Goal: Task Accomplishment & Management: Manage account settings

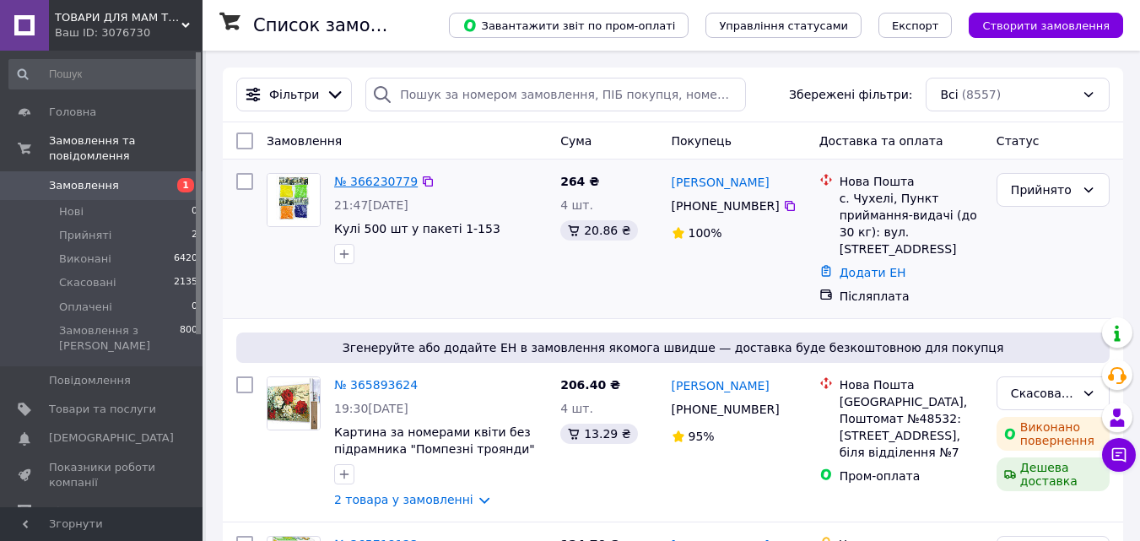
click at [362, 181] on link "№ 366230779" at bounding box center [376, 182] width 84 height 14
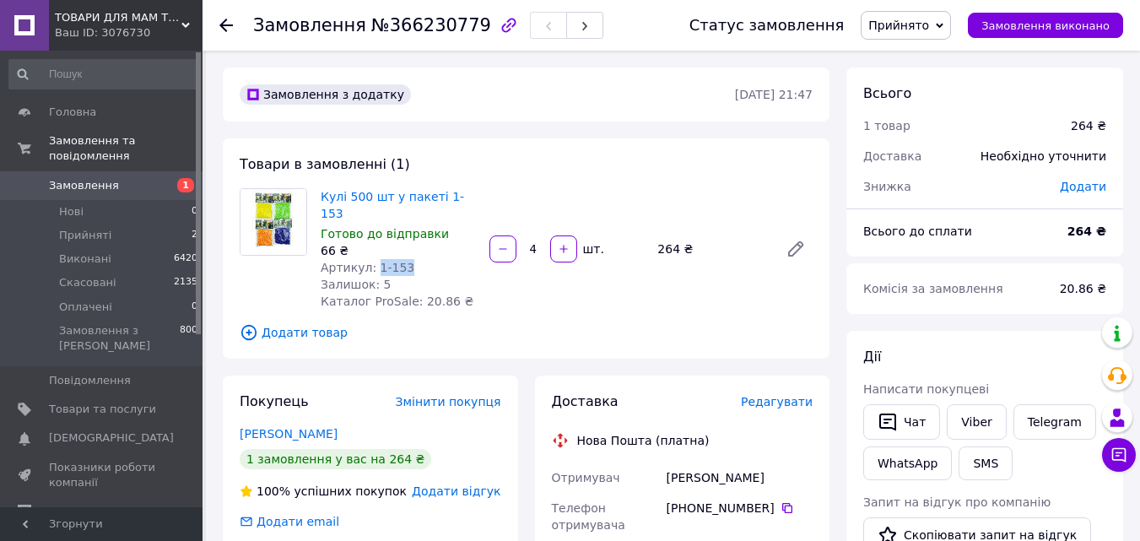
drag, startPoint x: 410, startPoint y: 250, endPoint x: 372, endPoint y: 250, distance: 38.0
click at [372, 259] on div "Артикул: 1-153" at bounding box center [398, 267] width 155 height 17
copy span "1-153"
click at [768, 395] on span "Редагувати" at bounding box center [777, 402] width 72 height 14
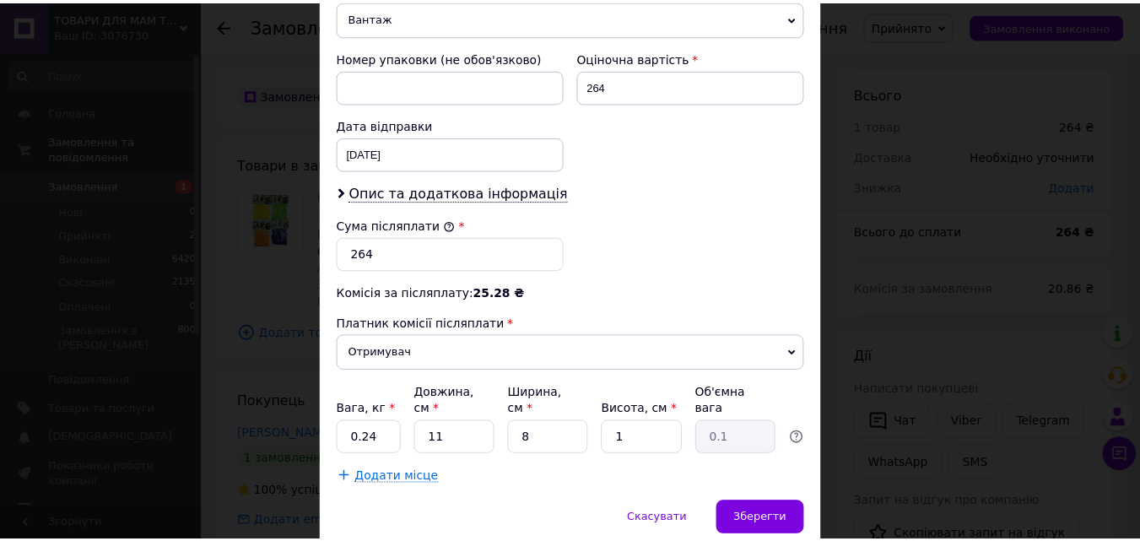
scroll to position [747, 0]
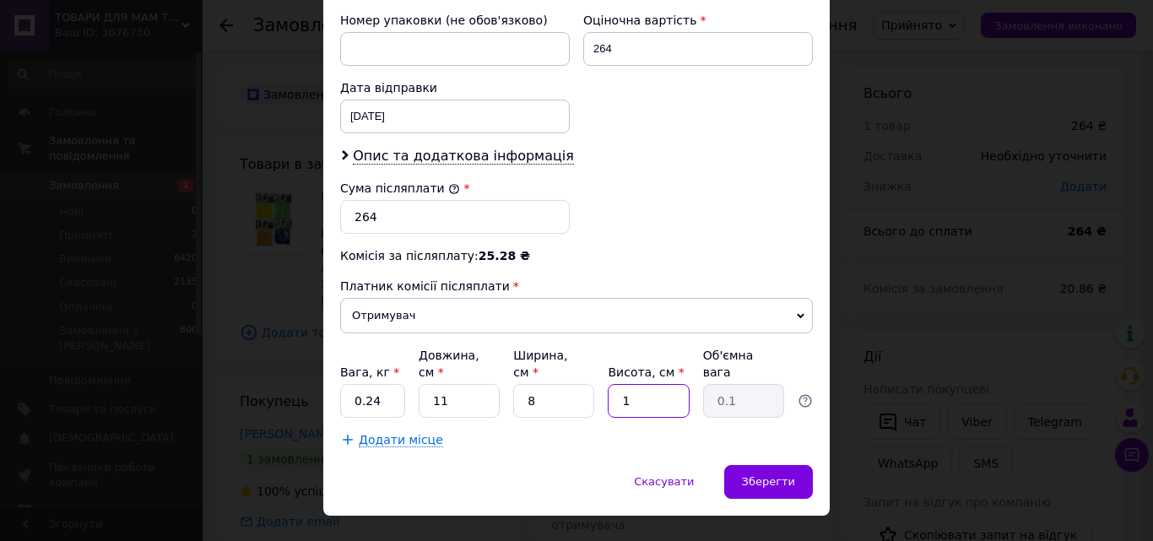
click at [621, 384] on input "1" at bounding box center [648, 401] width 81 height 34
click at [627, 384] on input "1" at bounding box center [648, 401] width 81 height 34
type input "4"
type input "0.1"
type input "4"
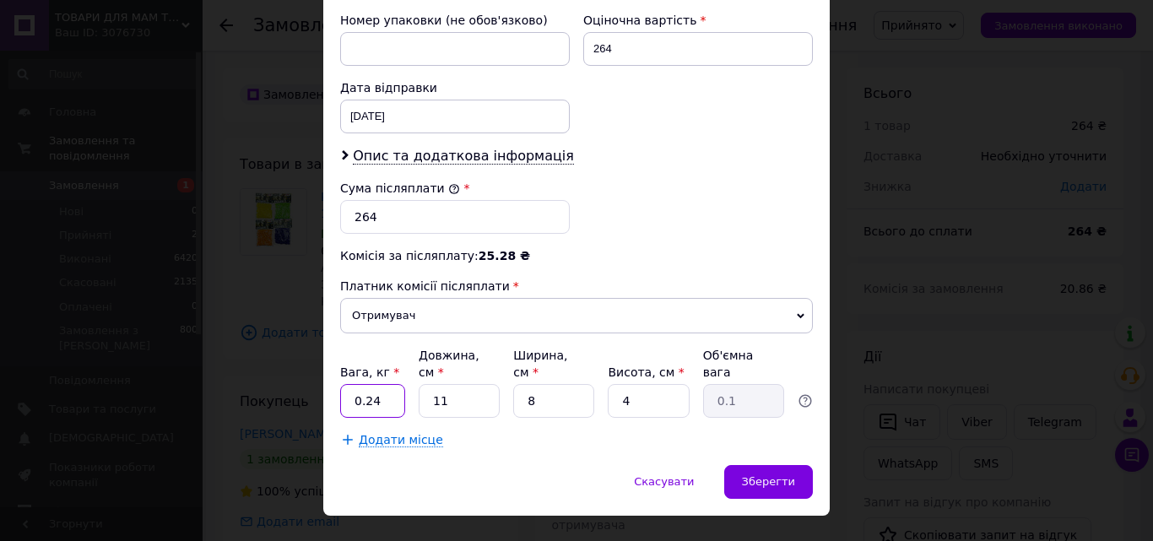
drag, startPoint x: 382, startPoint y: 369, endPoint x: 364, endPoint y: 366, distance: 18.7
click at [364, 384] on input "0.24" at bounding box center [372, 401] width 65 height 34
type input "0.150"
click at [761, 475] on span "Зберегти" at bounding box center [768, 481] width 53 height 13
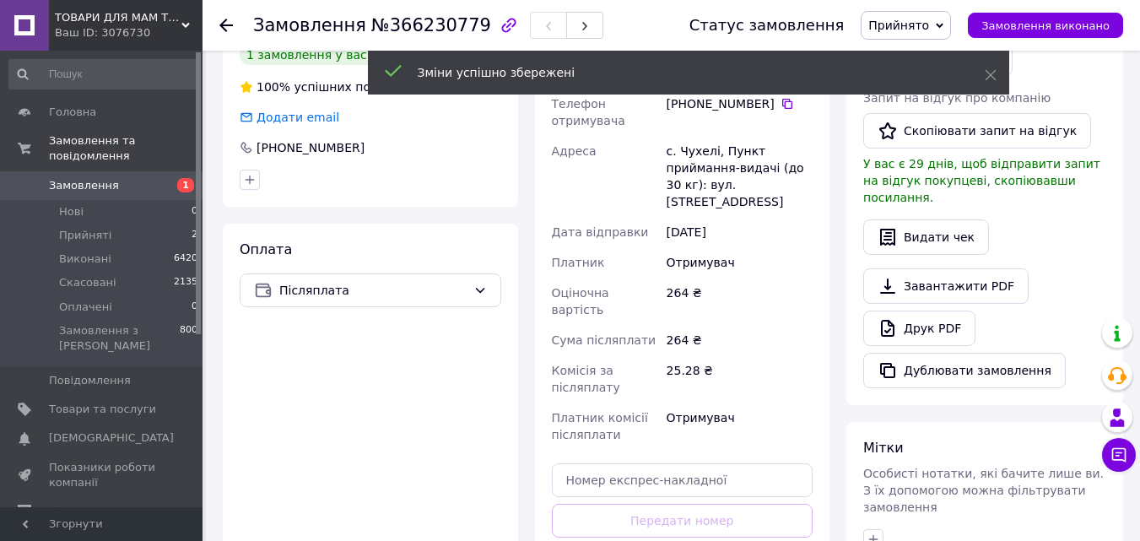
scroll to position [506, 0]
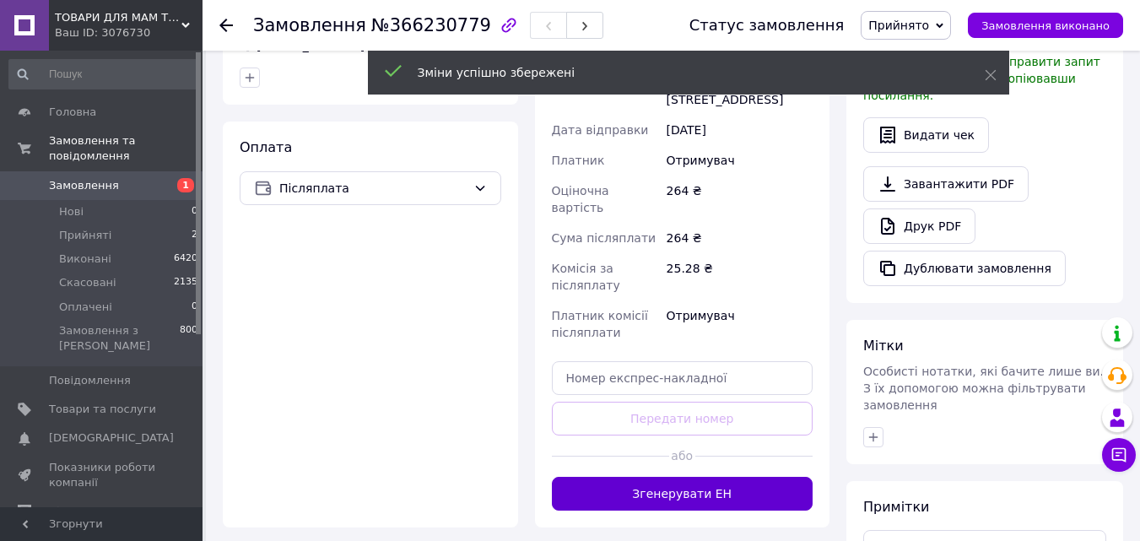
click at [643, 477] on button "Згенерувати ЕН" at bounding box center [683, 494] width 262 height 34
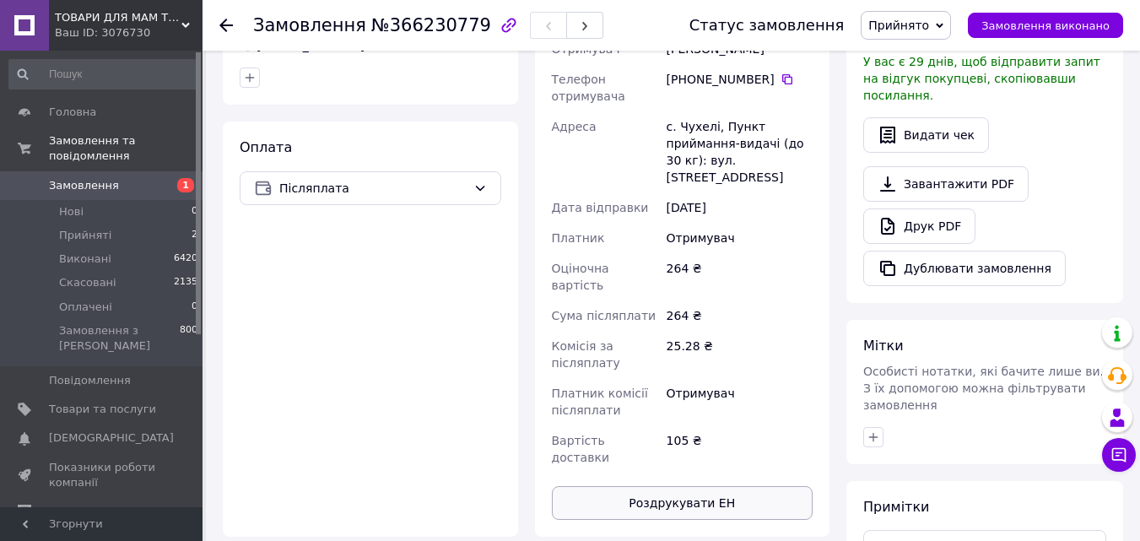
click at [671, 486] on button "Роздрукувати ЕН" at bounding box center [683, 503] width 262 height 34
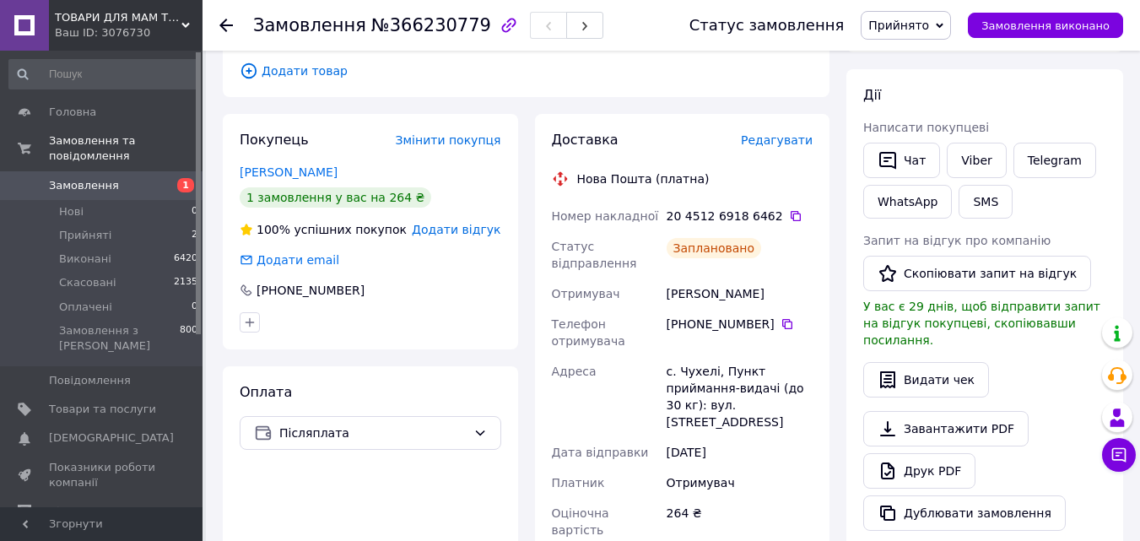
scroll to position [253, 0]
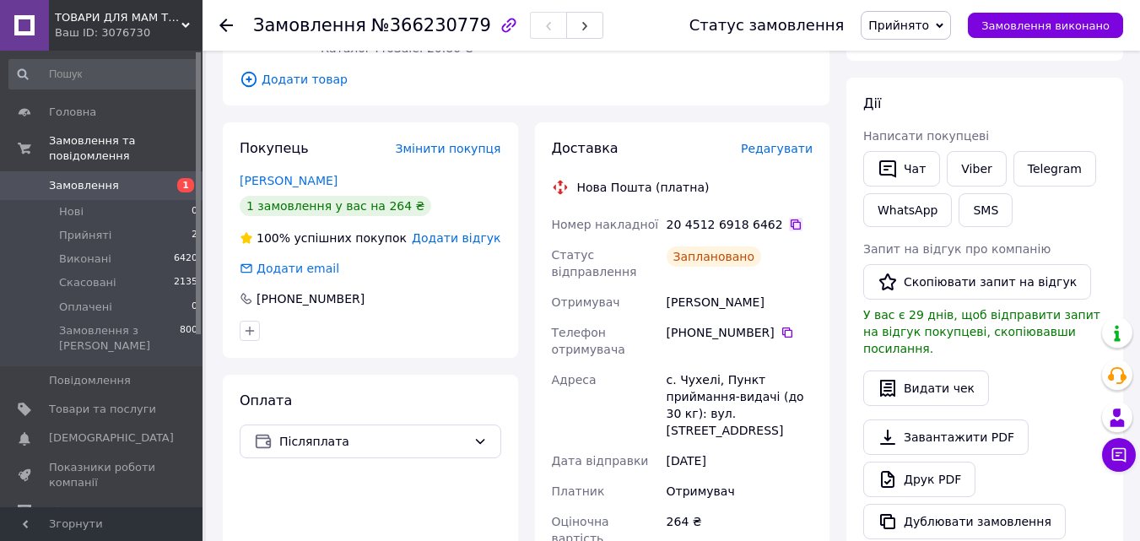
click at [789, 218] on icon at bounding box center [796, 225] width 14 height 14
drag, startPoint x: 764, startPoint y: 284, endPoint x: 669, endPoint y: 287, distance: 94.6
click at [669, 287] on div "Сажень Світлана" at bounding box center [739, 302] width 153 height 30
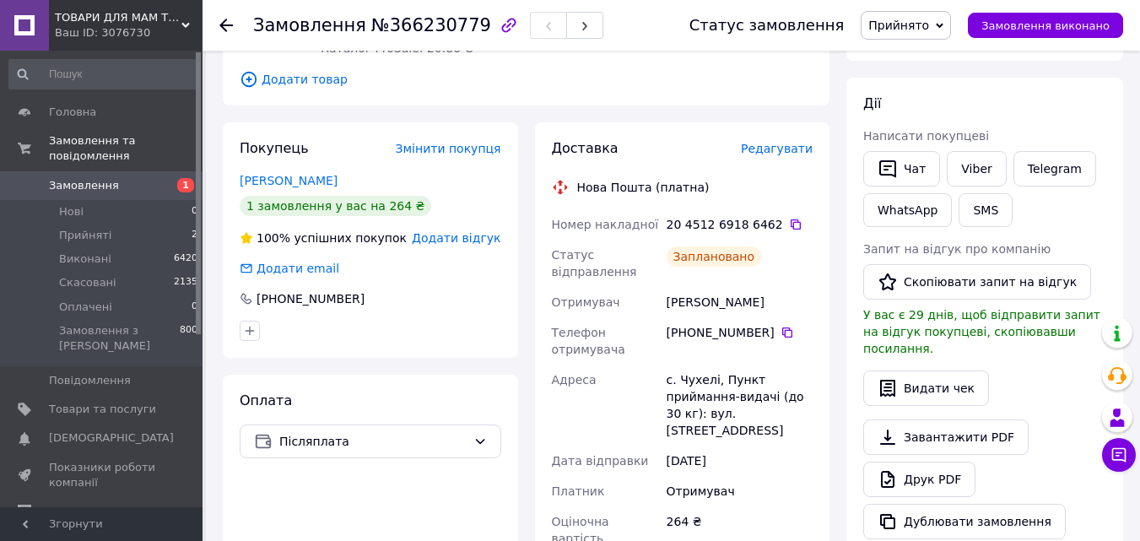
copy div "Сажень Світлана"
